Goal: Transaction & Acquisition: Purchase product/service

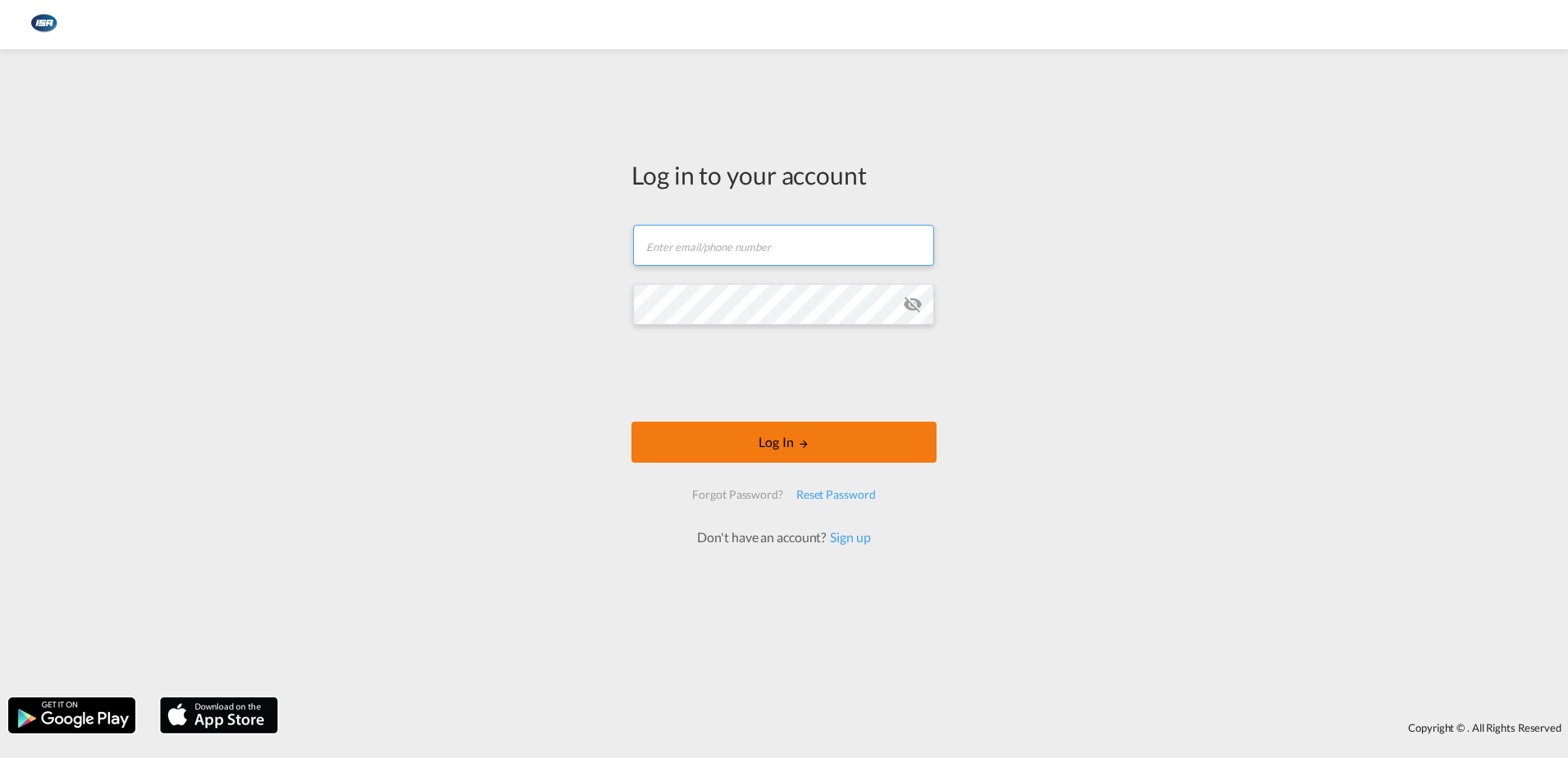
type input "[EMAIL_ADDRESS][DOMAIN_NAME]"
click at [791, 448] on button "Log In" at bounding box center [784, 442] width 305 height 41
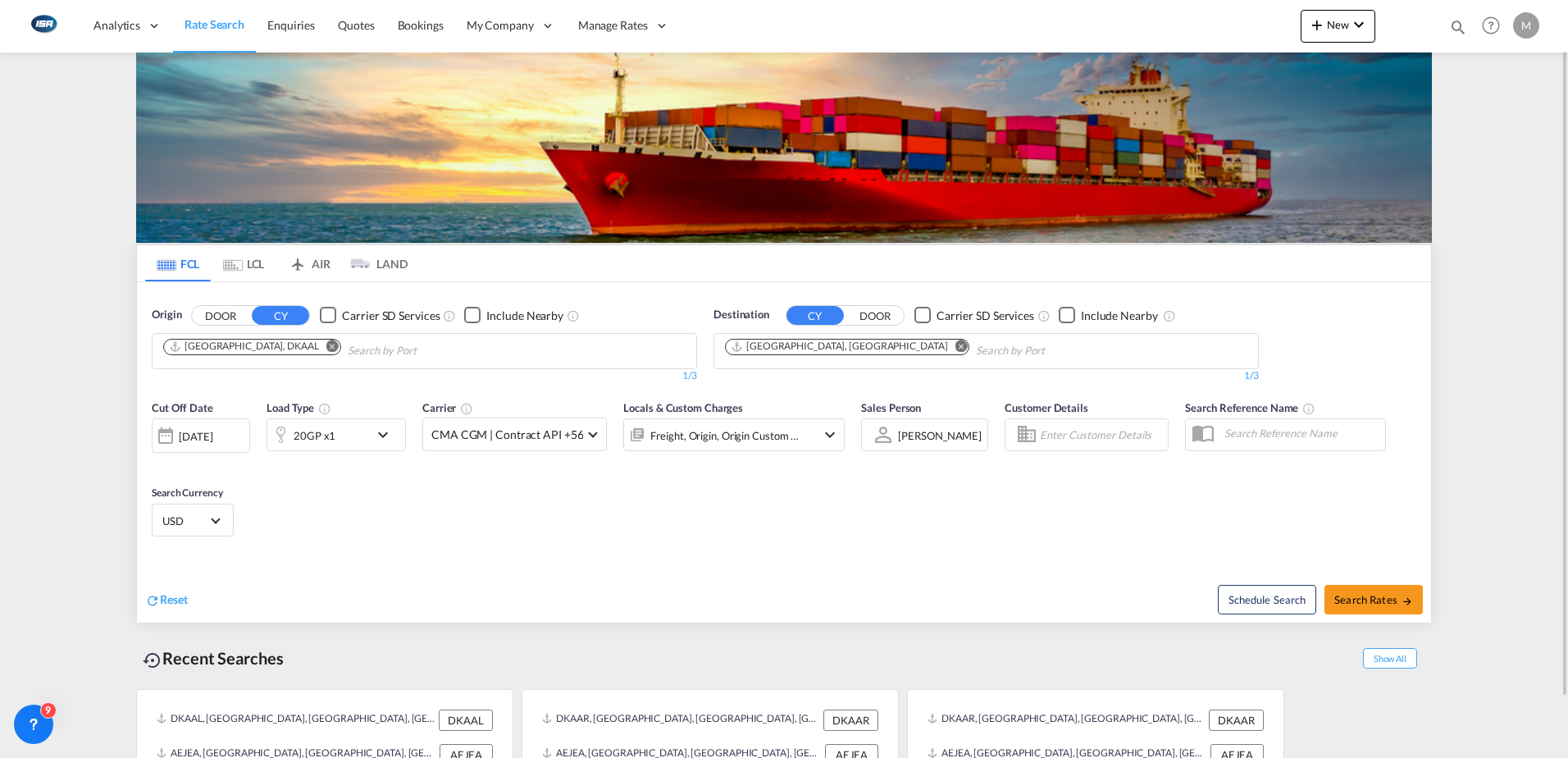
click at [327, 346] on md-icon "Remove" at bounding box center [333, 346] width 12 height 12
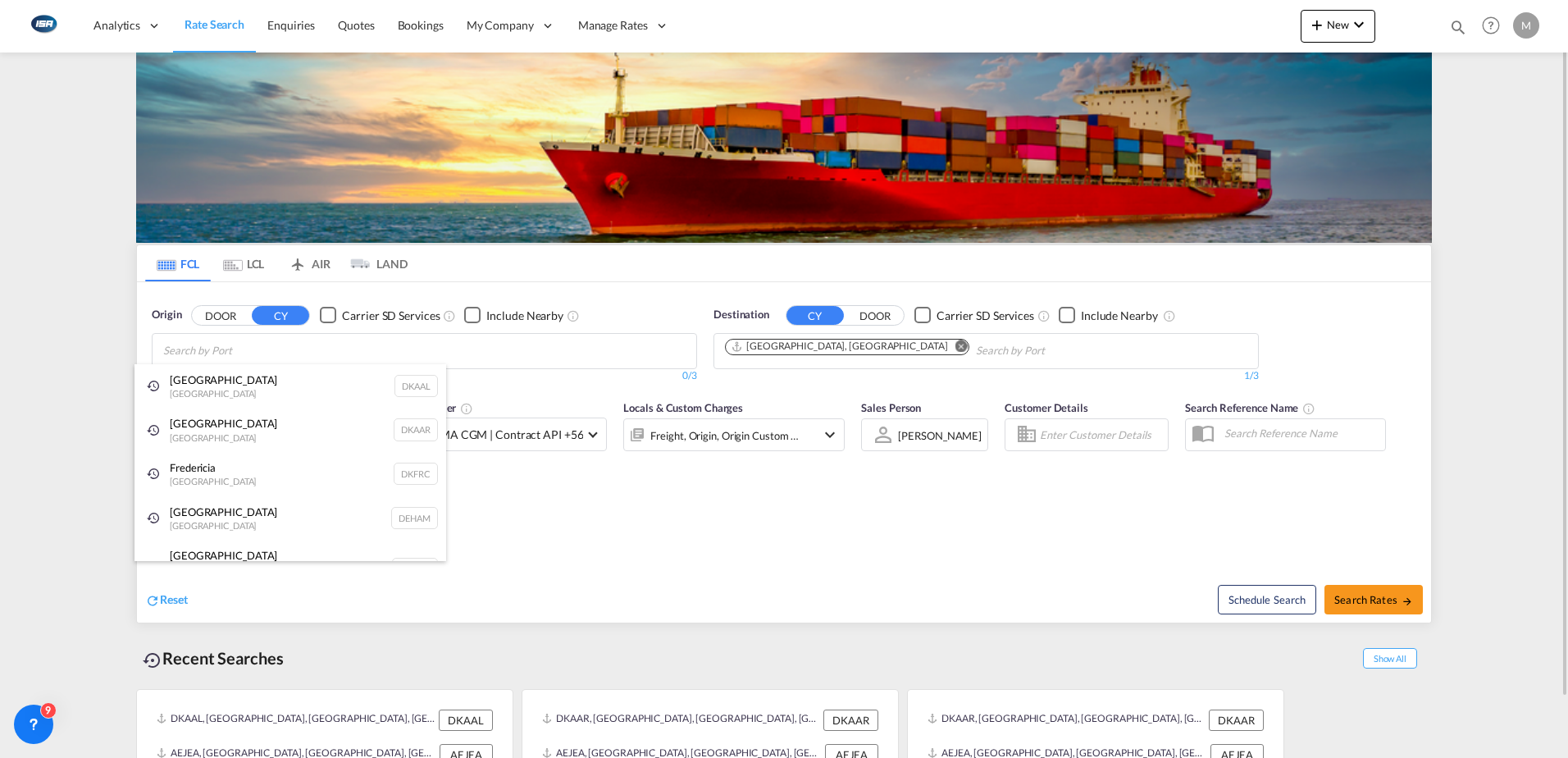
click at [204, 425] on div "Aarhus [GEOGRAPHIC_DATA] DKAAR" at bounding box center [290, 430] width 311 height 45
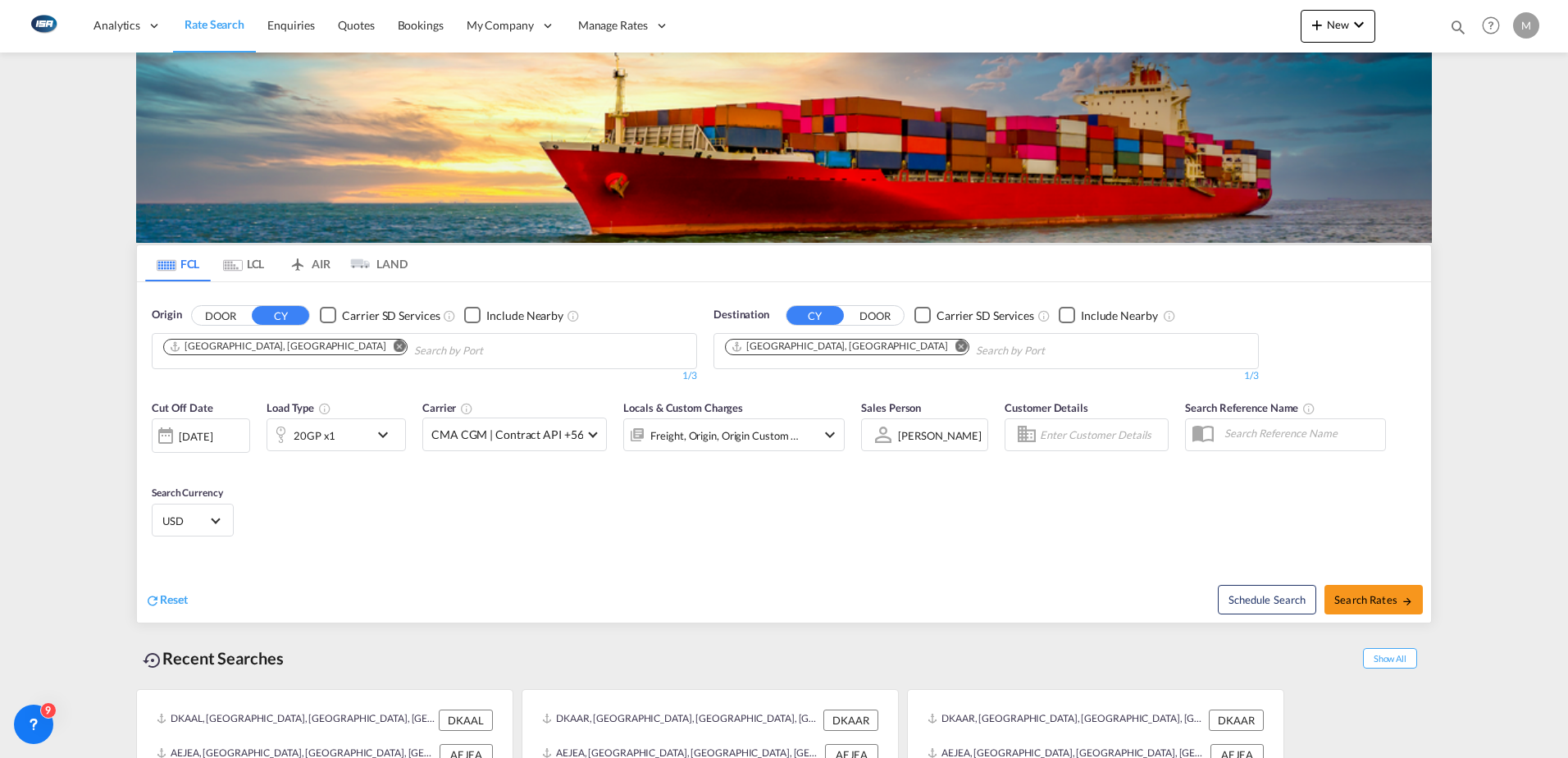
click at [956, 347] on md-icon "Remove" at bounding box center [962, 346] width 12 height 12
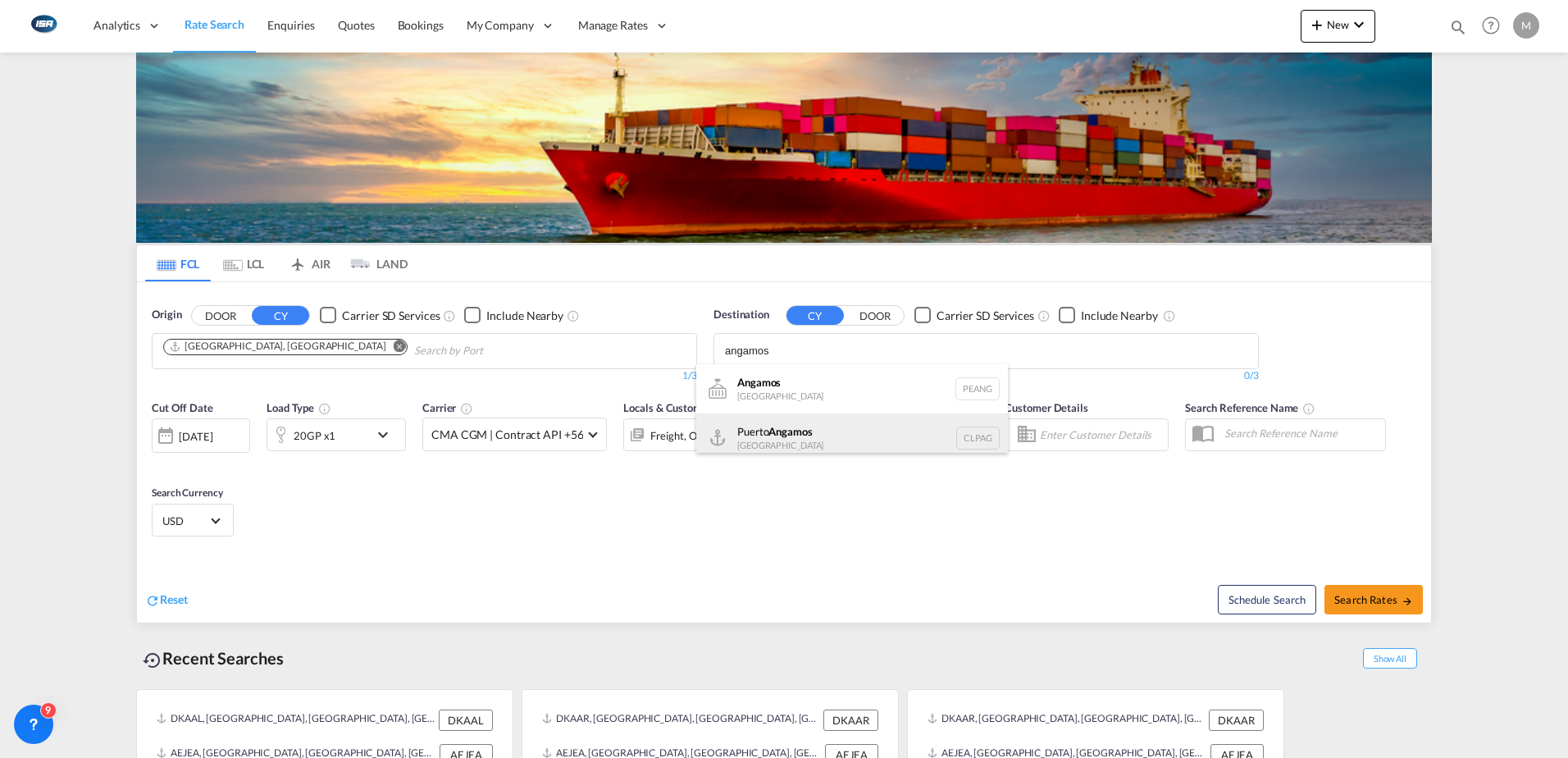
type input "angamos"
click at [781, 434] on div "[GEOGRAPHIC_DATA] [GEOGRAPHIC_DATA] CLPAG" at bounding box center [852, 437] width 311 height 49
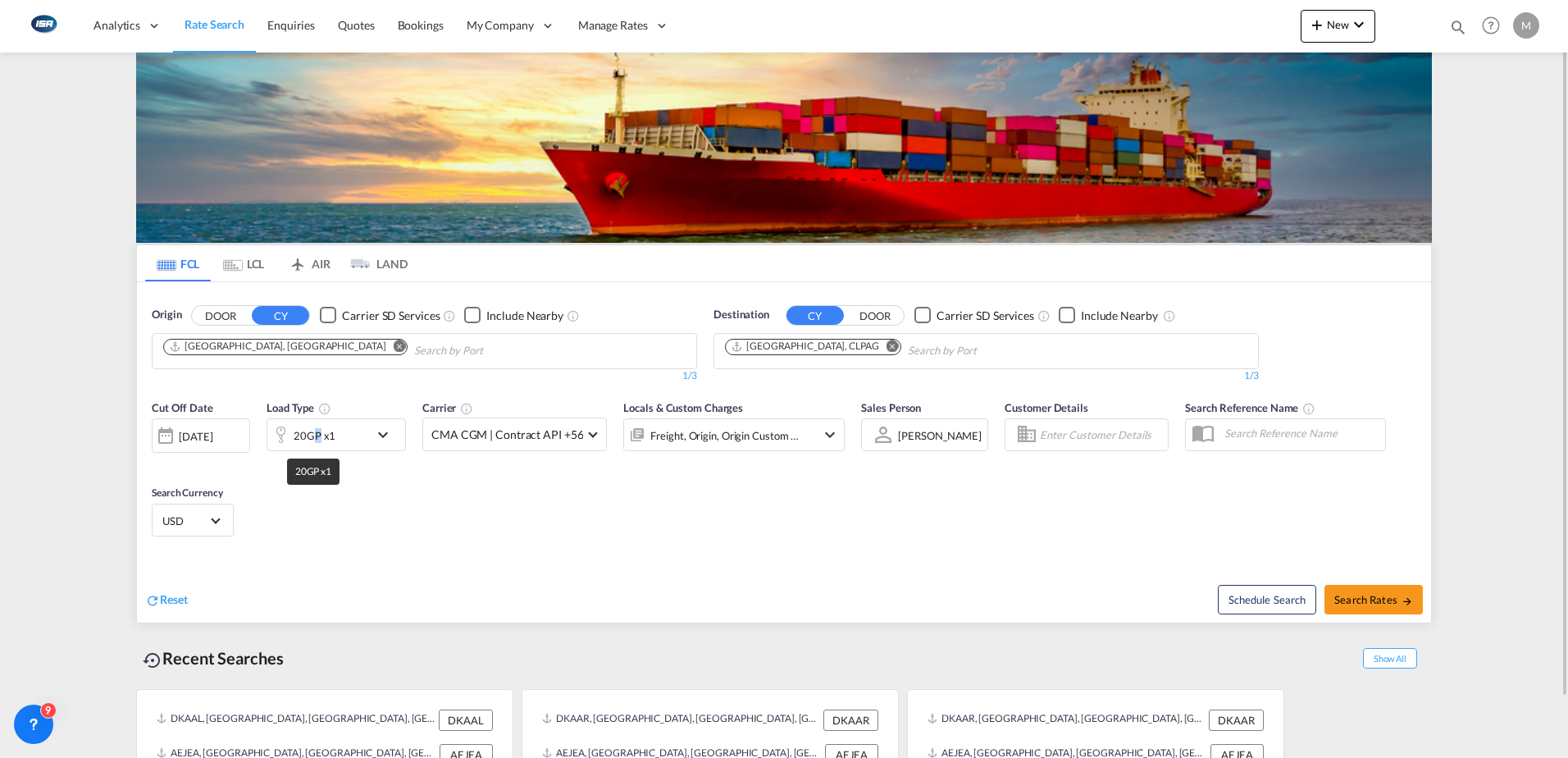
click at [317, 429] on div "20GP x1" at bounding box center [314, 435] width 42 height 23
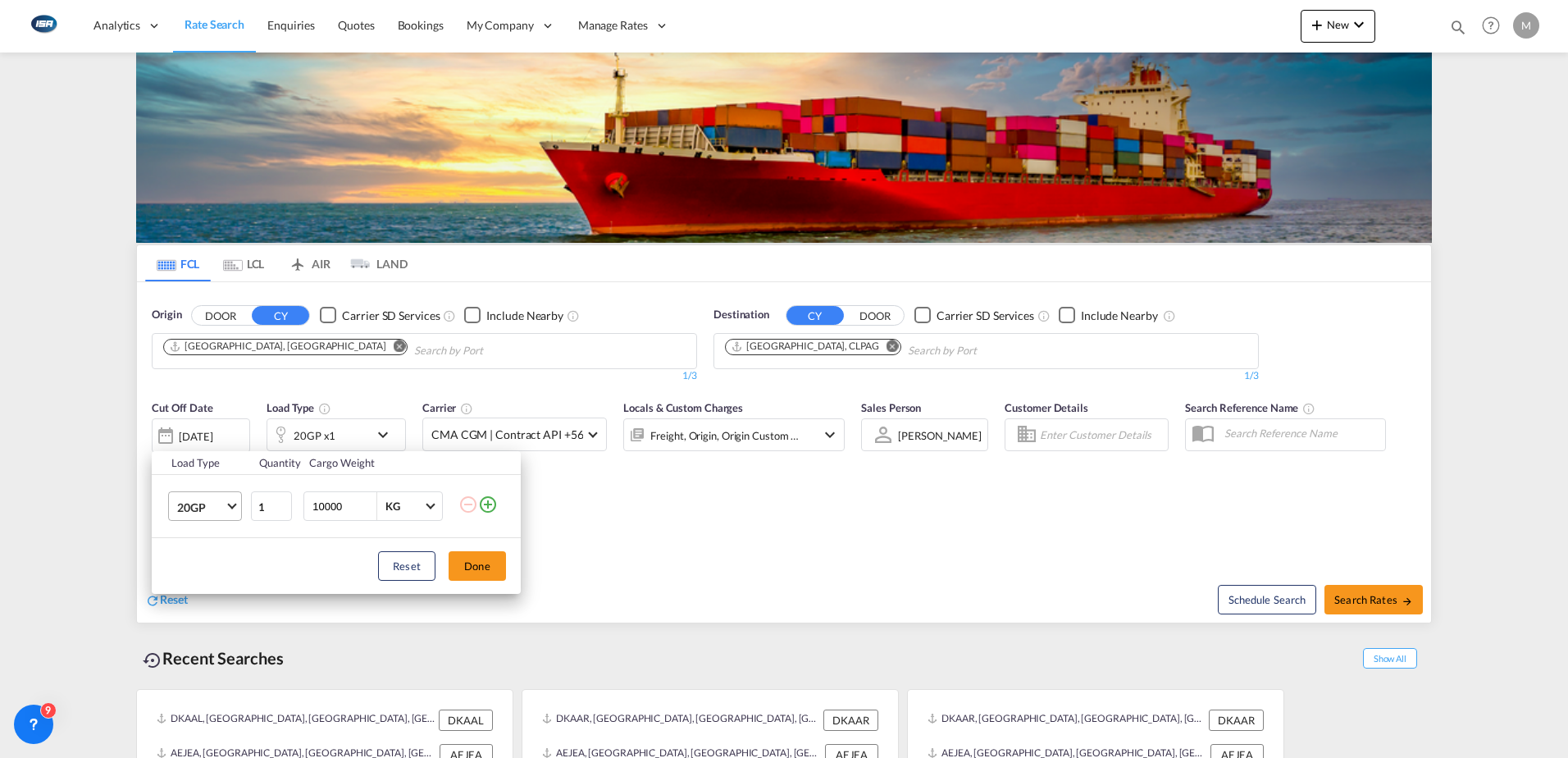
drag, startPoint x: 317, startPoint y: 429, endPoint x: 205, endPoint y: 500, distance: 132.6
click at [205, 500] on span "20GP" at bounding box center [201, 507] width 47 height 16
click at [200, 588] on div "40HC" at bounding box center [192, 585] width 30 height 16
click at [505, 568] on button "Done" at bounding box center [477, 566] width 57 height 29
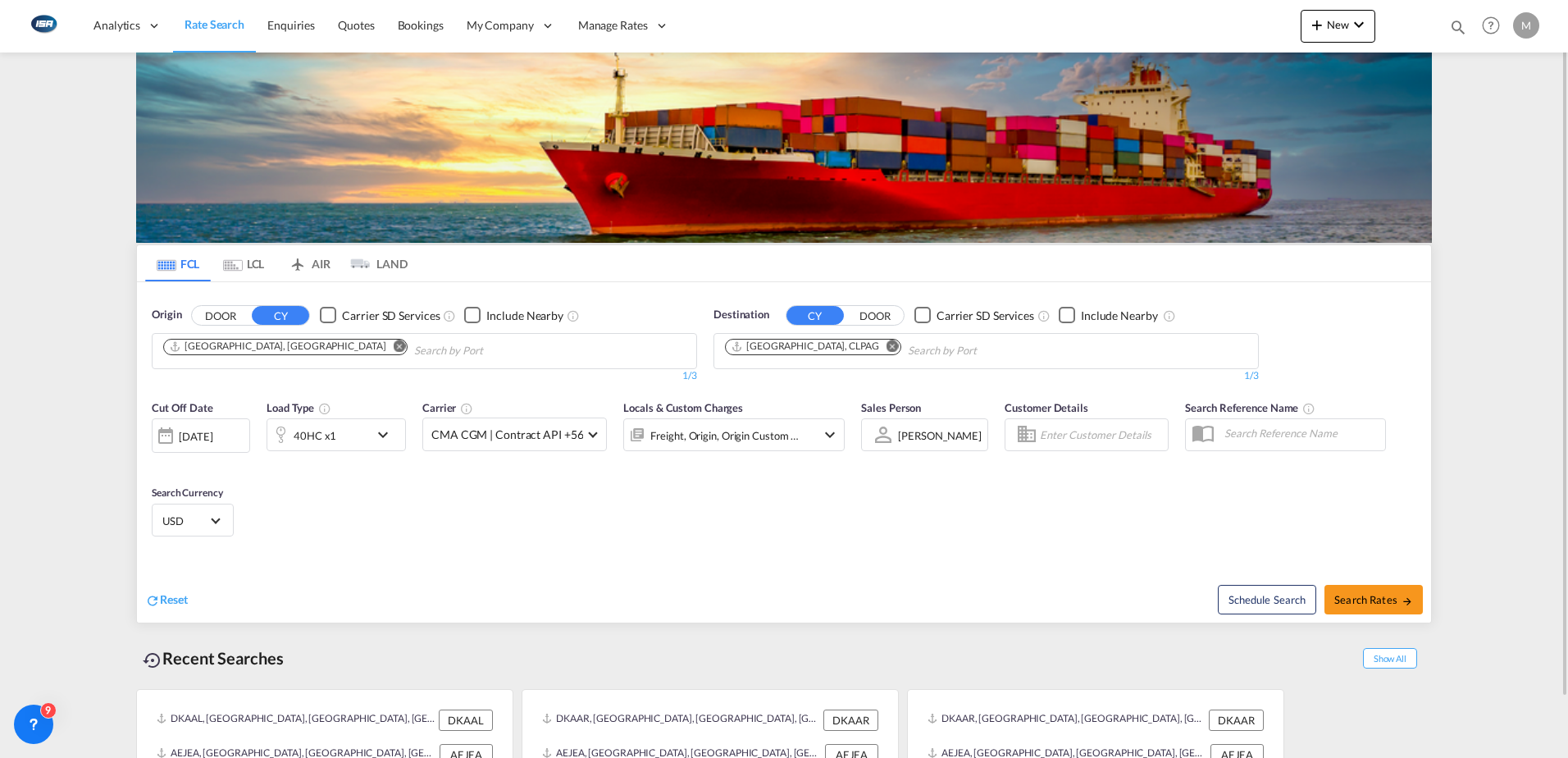
click at [184, 522] on span "USD" at bounding box center [185, 520] width 46 height 15
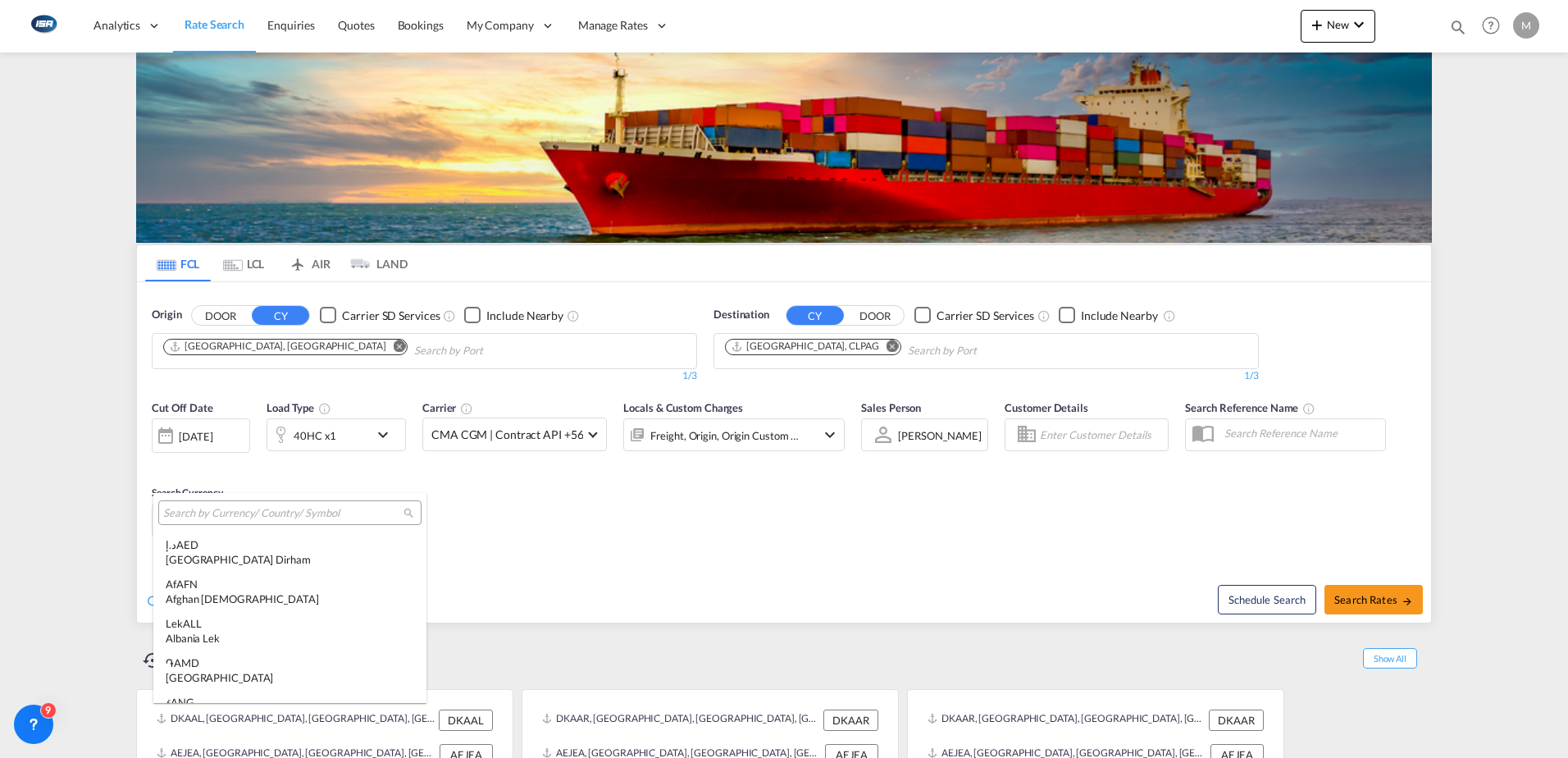
scroll to position [5661, 0]
click at [246, 518] on input "search" at bounding box center [283, 513] width 240 height 15
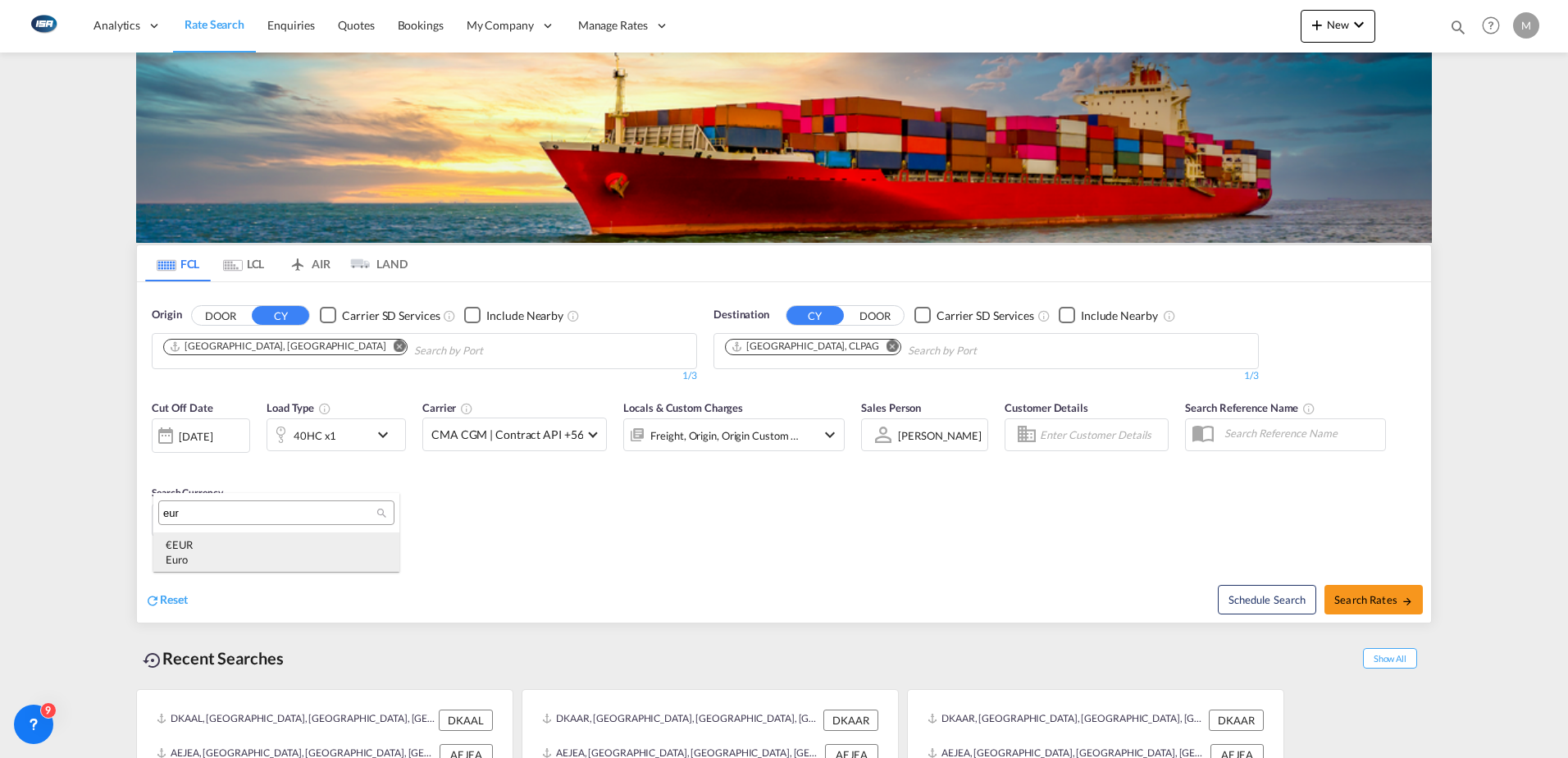
type input "eur"
click at [238, 567] on div "Euro" at bounding box center [276, 559] width 221 height 15
click at [1411, 595] on md-icon "icon-arrow-right" at bounding box center [1407, 600] width 11 height 11
type input "DKAAR to CLPAG / [DATE]"
